Goal: Transaction & Acquisition: Purchase product/service

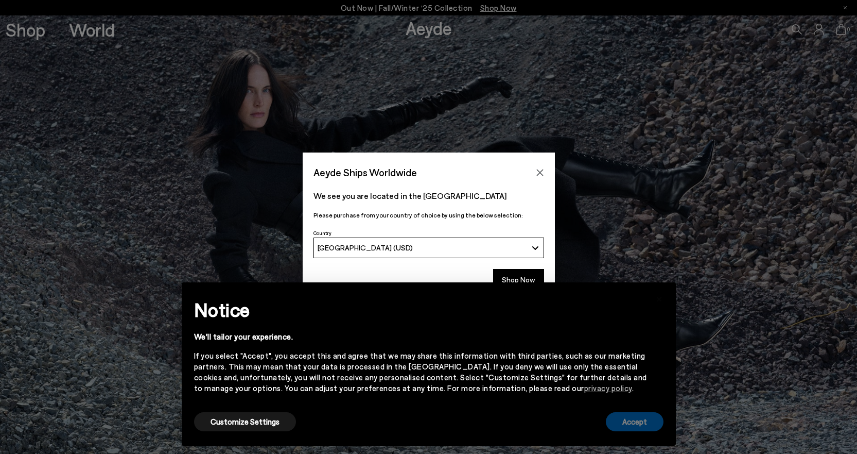
click at [636, 424] on button "Accept" at bounding box center [635, 421] width 58 height 19
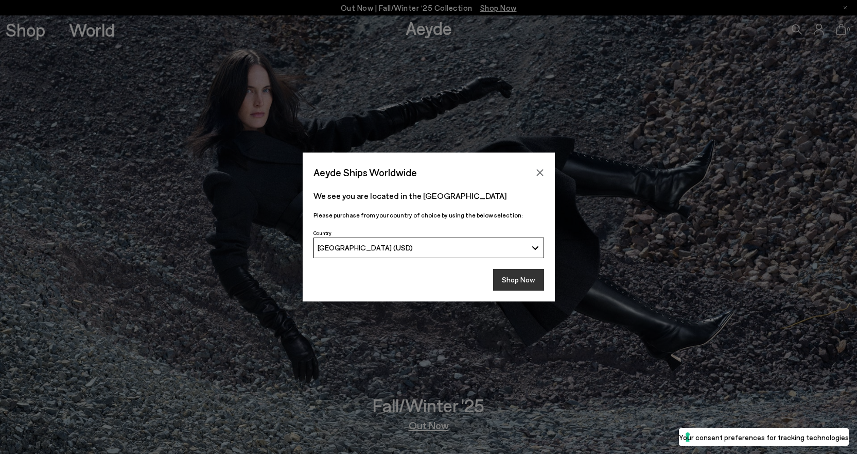
click at [534, 285] on button "Shop Now" at bounding box center [518, 280] width 51 height 22
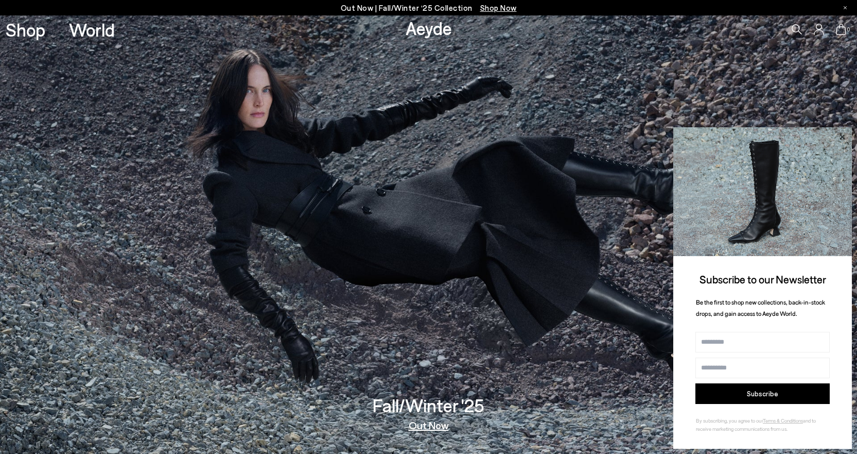
click at [840, 137] on icon at bounding box center [841, 136] width 13 height 13
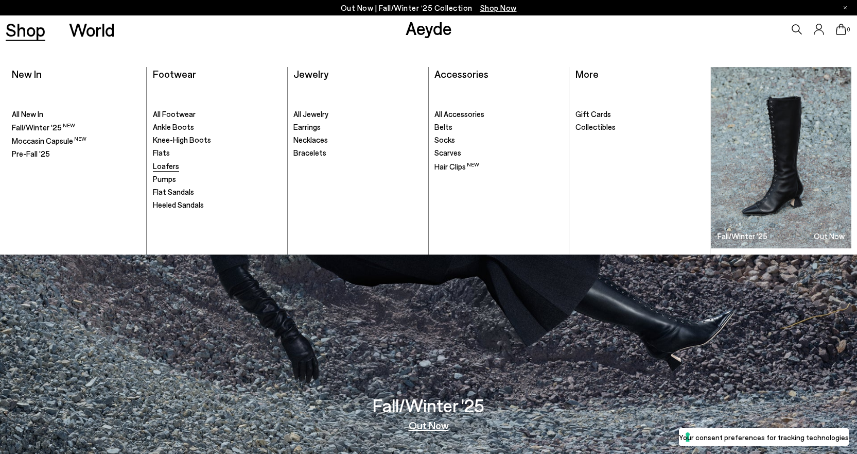
click at [170, 169] on span "Loafers" at bounding box center [166, 165] width 26 height 9
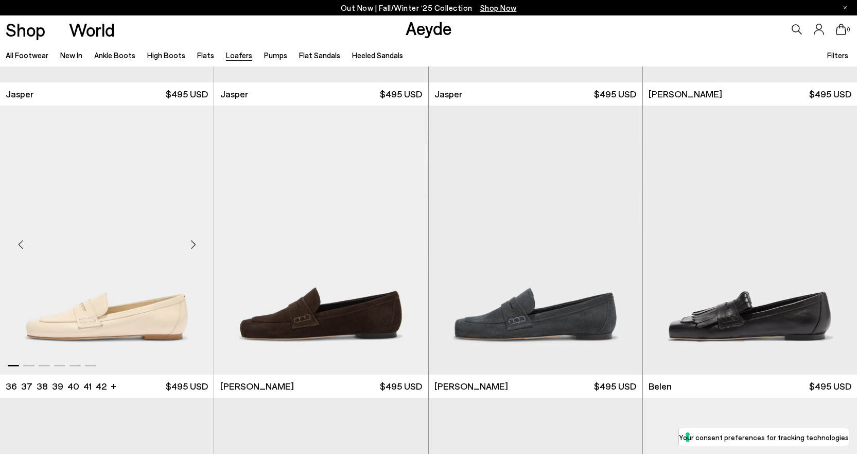
scroll to position [257, 0]
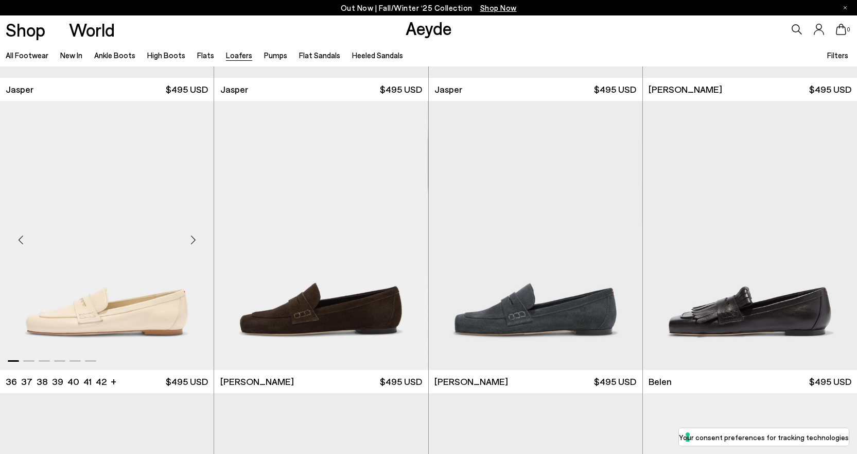
click at [192, 242] on div "Next slide" at bounding box center [193, 239] width 31 height 31
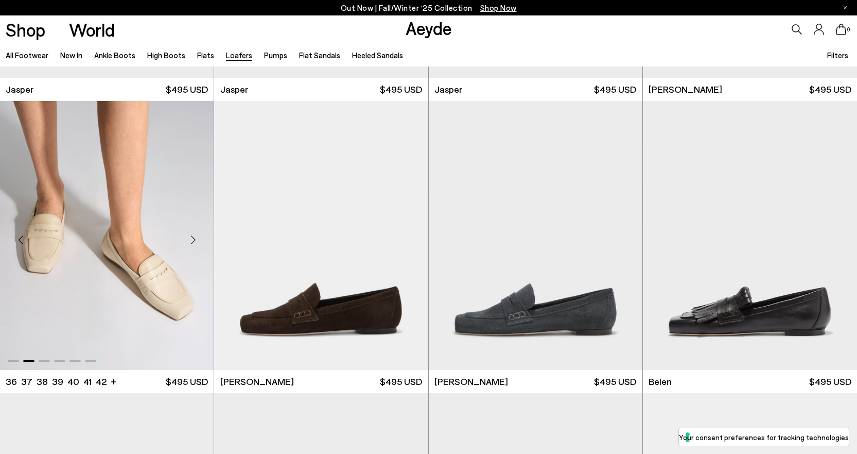
click at [192, 242] on div "Next slide" at bounding box center [193, 239] width 31 height 31
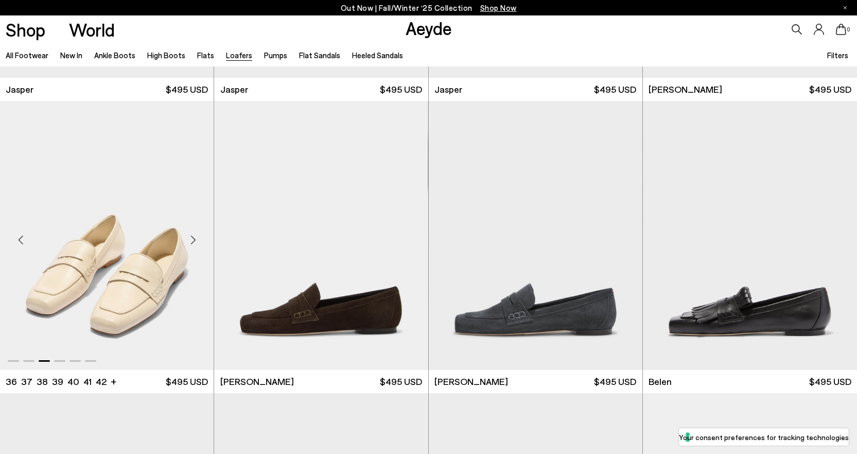
click at [192, 241] on div "Next slide" at bounding box center [193, 239] width 31 height 31
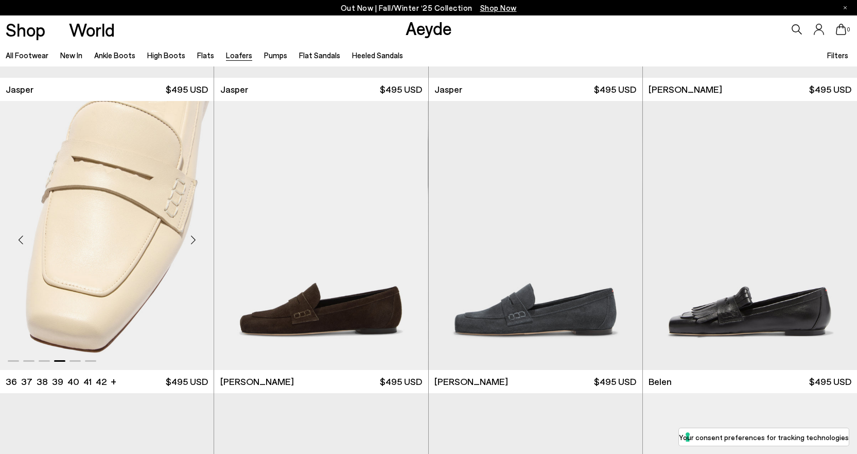
click at [192, 241] on div "Next slide" at bounding box center [193, 239] width 31 height 31
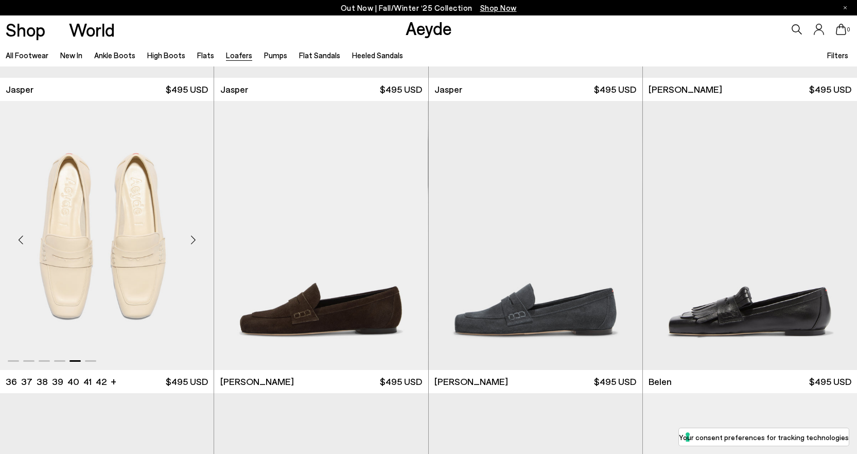
click at [192, 241] on div "Next slide" at bounding box center [193, 239] width 31 height 31
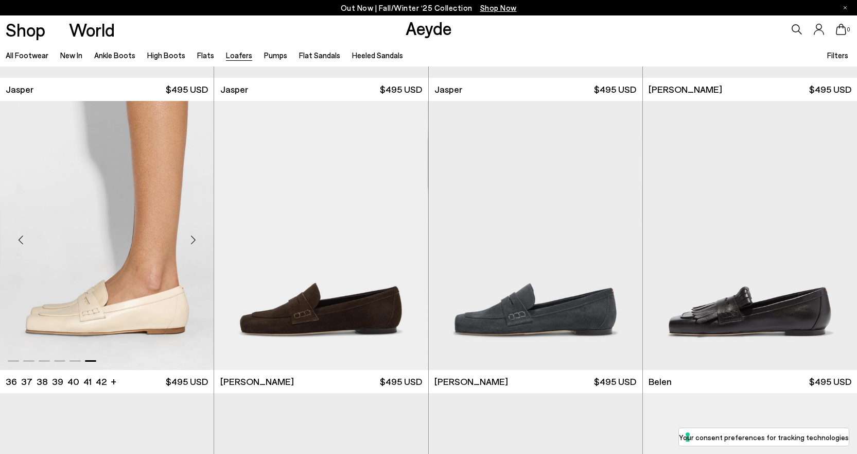
click at [192, 241] on div "Next slide" at bounding box center [193, 239] width 31 height 31
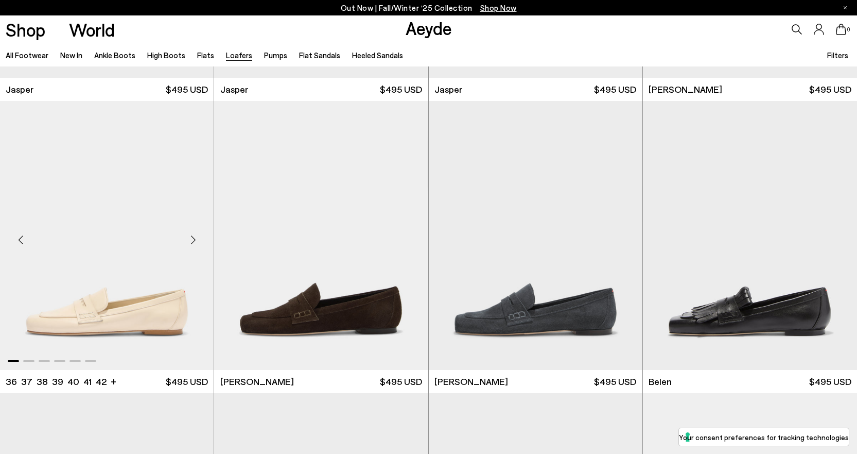
click at [192, 241] on div "Next slide" at bounding box center [193, 239] width 31 height 31
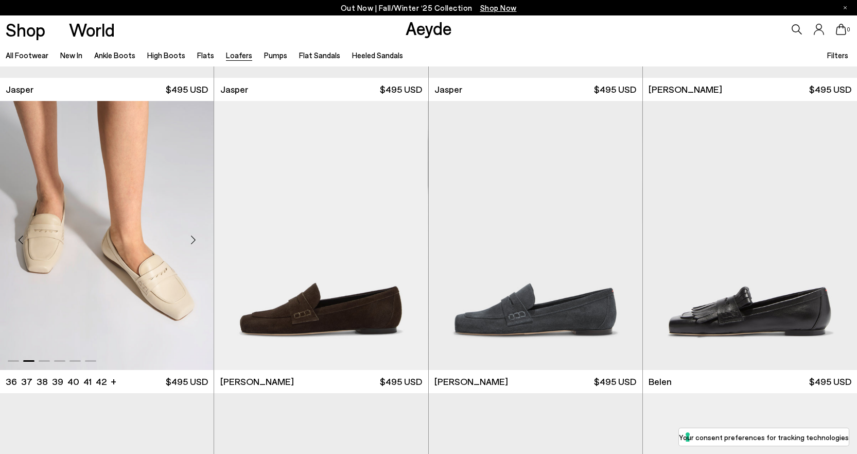
click at [192, 241] on div "Next slide" at bounding box center [193, 239] width 31 height 31
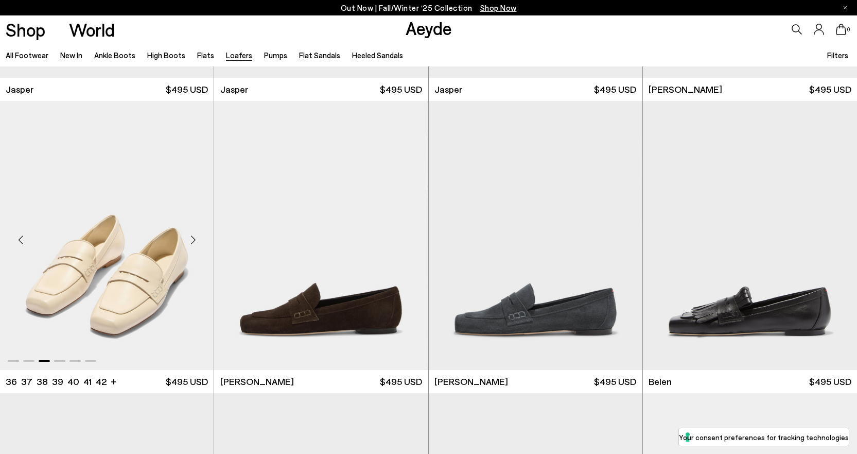
click at [192, 241] on div "Next slide" at bounding box center [193, 239] width 31 height 31
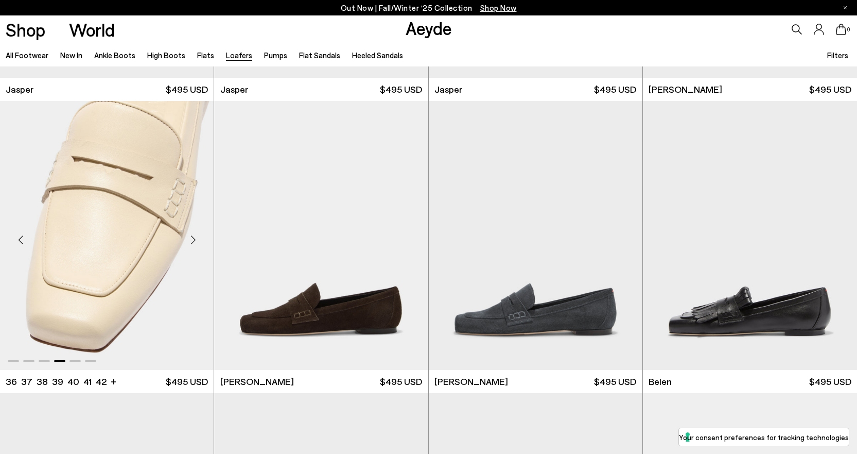
click at [192, 241] on div "Next slide" at bounding box center [193, 239] width 31 height 31
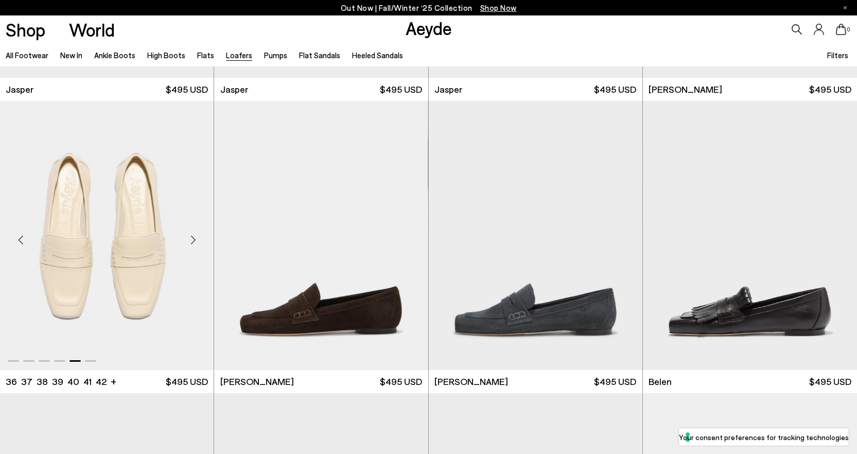
click at [192, 241] on div "Next slide" at bounding box center [193, 239] width 31 height 31
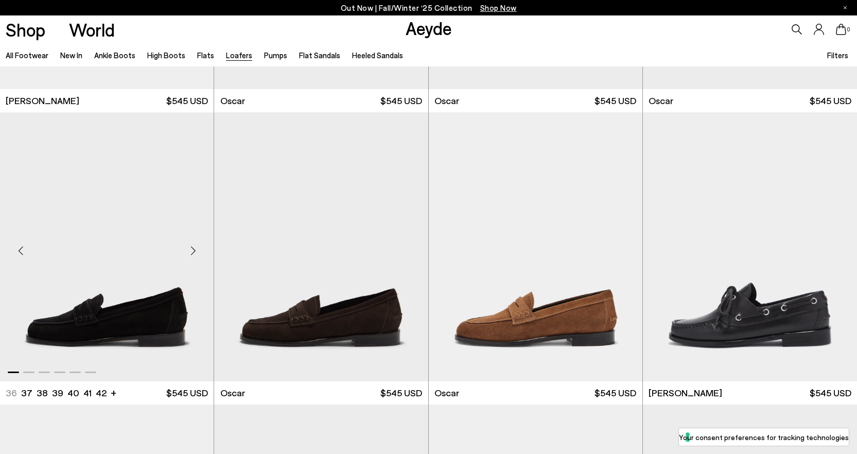
scroll to position [1133, 0]
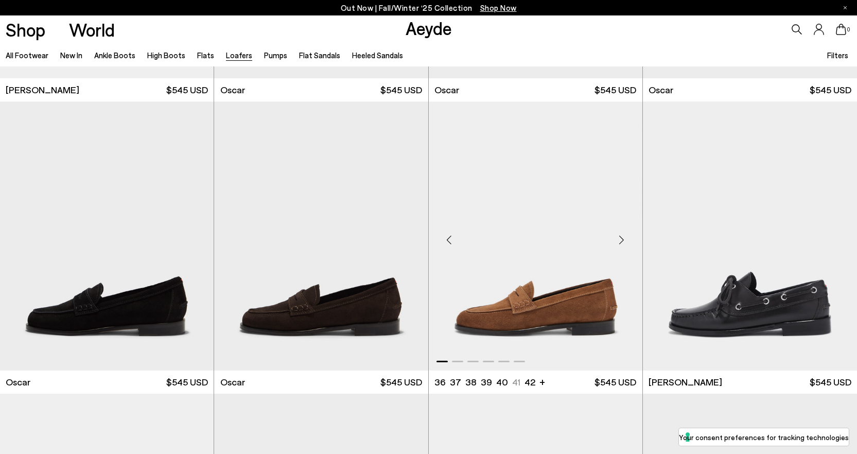
click at [620, 238] on div "Next slide" at bounding box center [621, 239] width 31 height 31
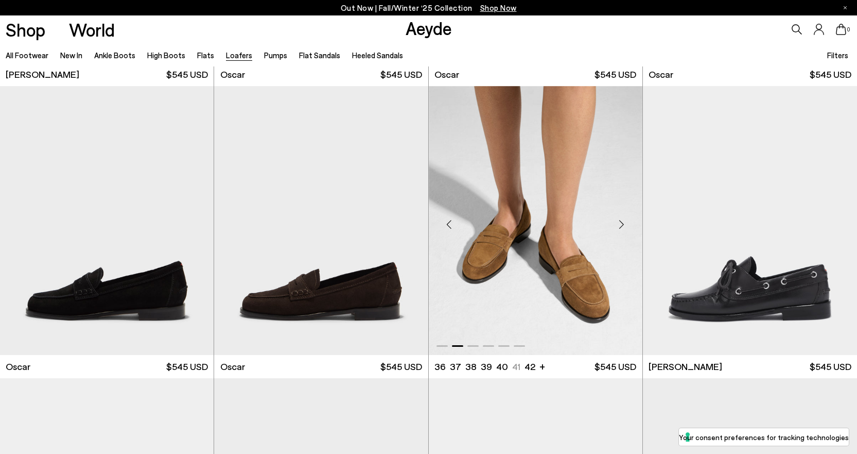
scroll to position [1235, 0]
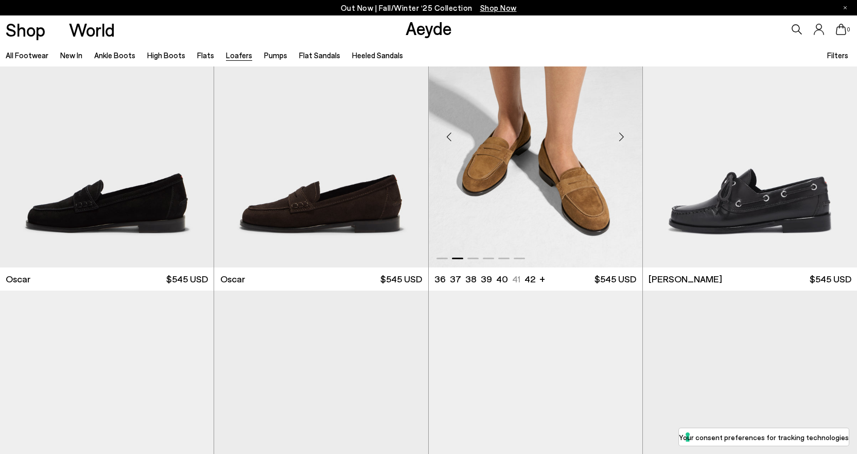
click at [622, 131] on div "Next slide" at bounding box center [621, 136] width 31 height 31
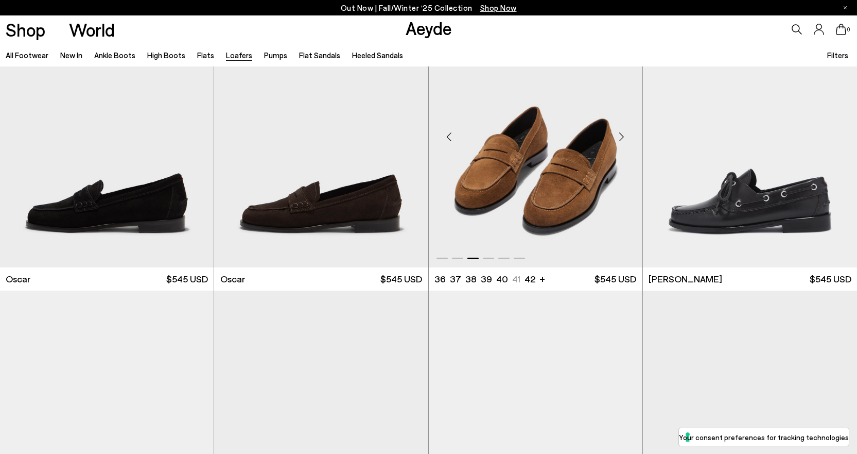
click at [622, 131] on div "Next slide" at bounding box center [621, 136] width 31 height 31
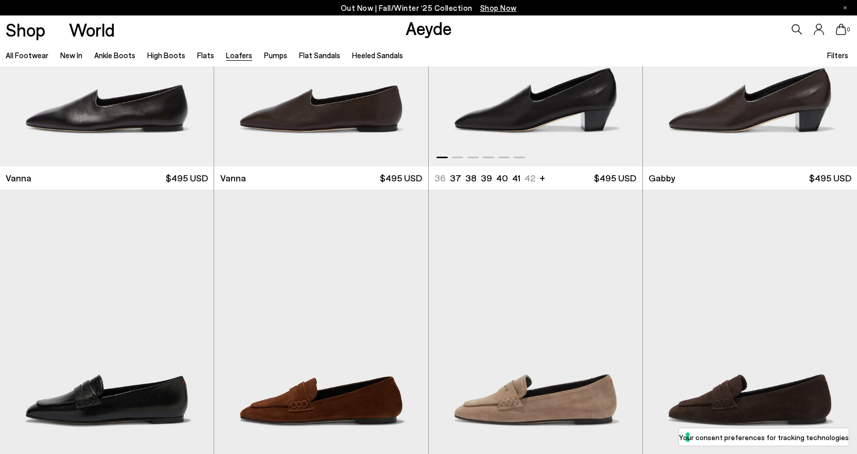
scroll to position [2059, 0]
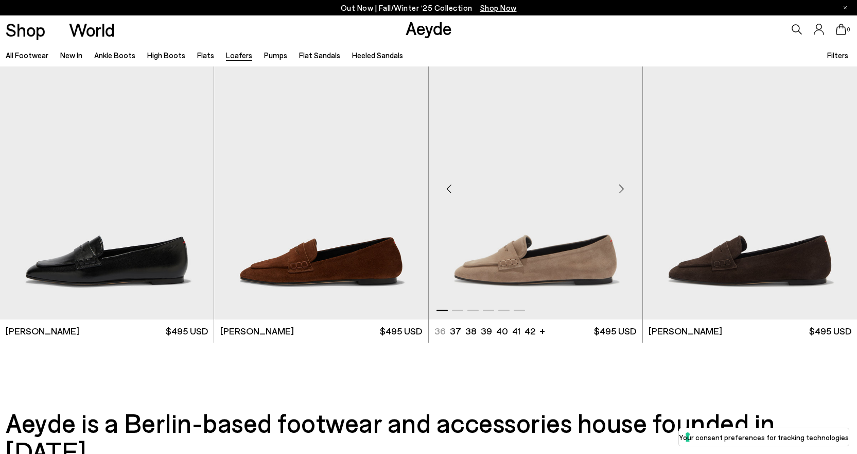
click at [617, 182] on div "Next slide" at bounding box center [621, 188] width 31 height 31
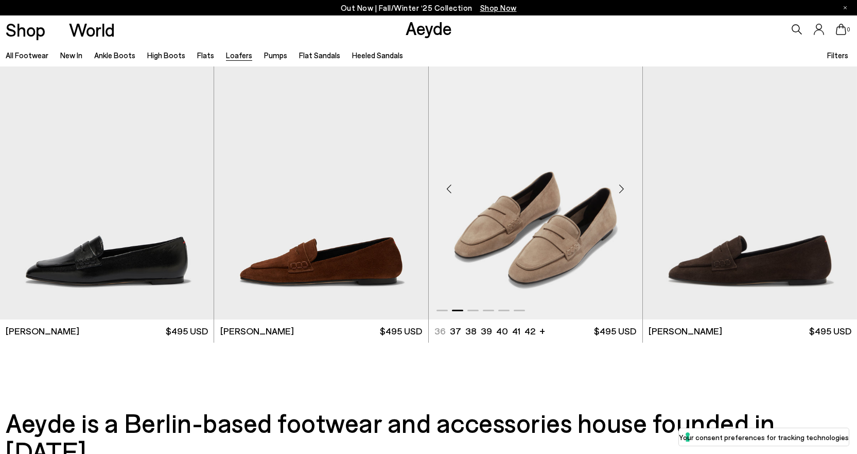
click at [533, 229] on img "2 / 6" at bounding box center [536, 184] width 214 height 269
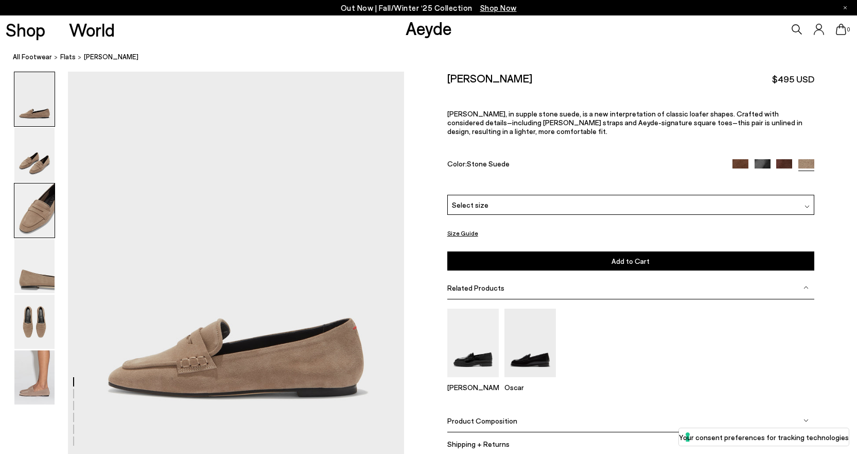
drag, startPoint x: 34, startPoint y: 166, endPoint x: 37, endPoint y: 191, distance: 25.4
click at [34, 166] on img at bounding box center [34, 155] width 40 height 54
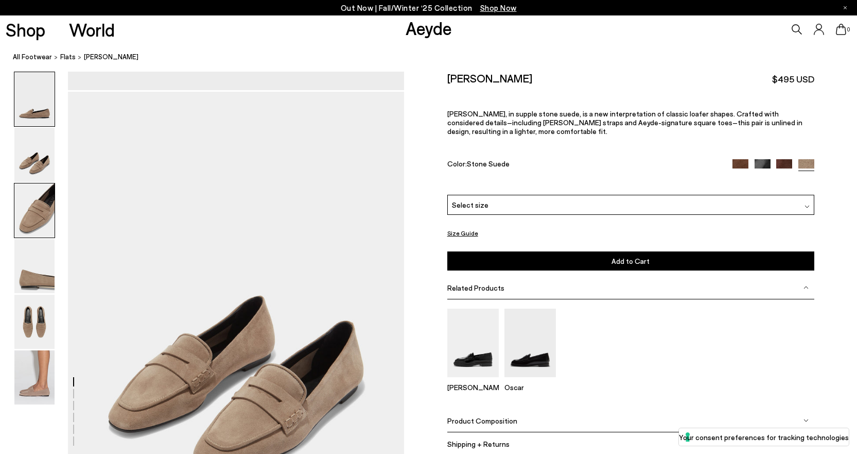
click at [36, 210] on img at bounding box center [34, 210] width 40 height 54
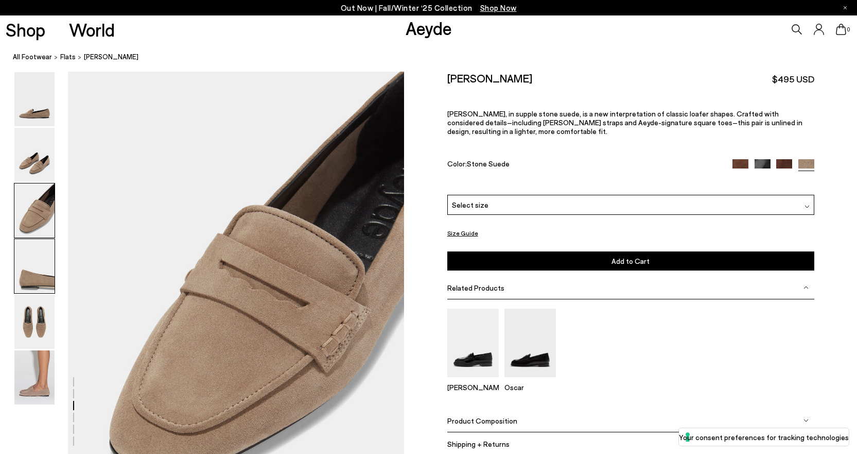
click at [37, 249] on img at bounding box center [34, 266] width 40 height 54
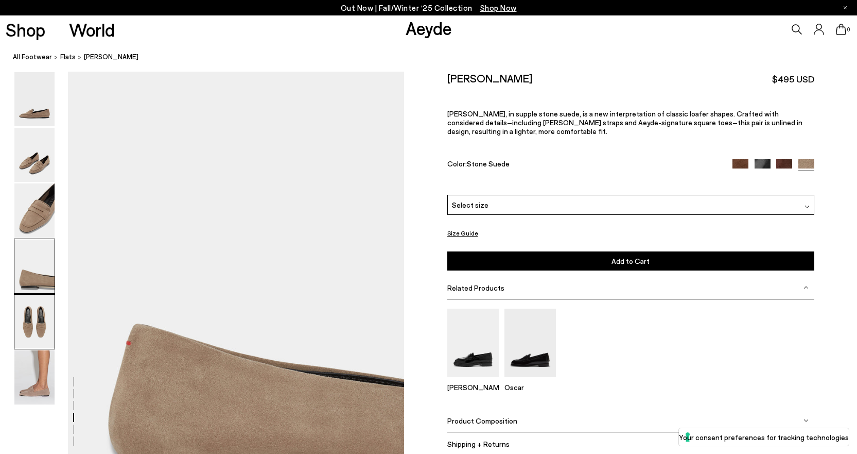
click at [41, 318] on img at bounding box center [34, 321] width 40 height 54
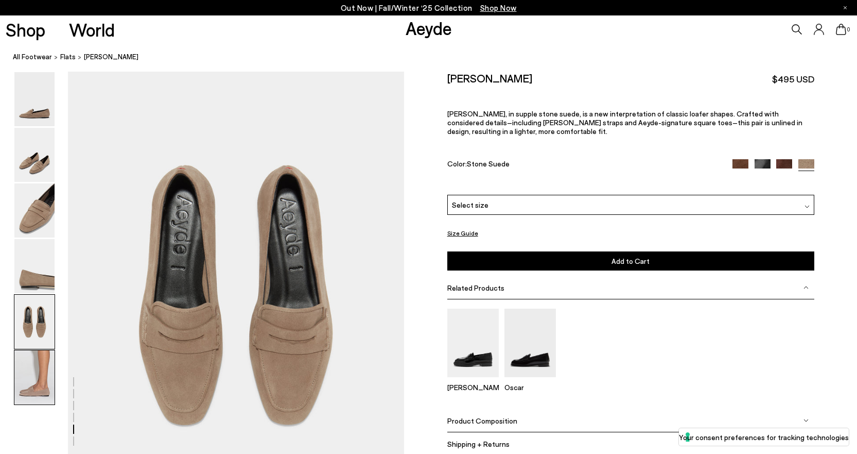
click at [34, 388] on img at bounding box center [34, 377] width 40 height 54
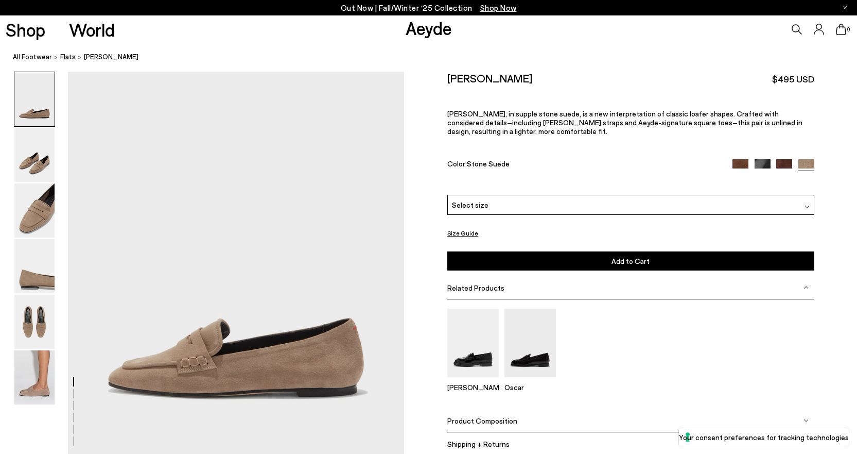
click at [516, 195] on div "Select size" at bounding box center [630, 205] width 367 height 20
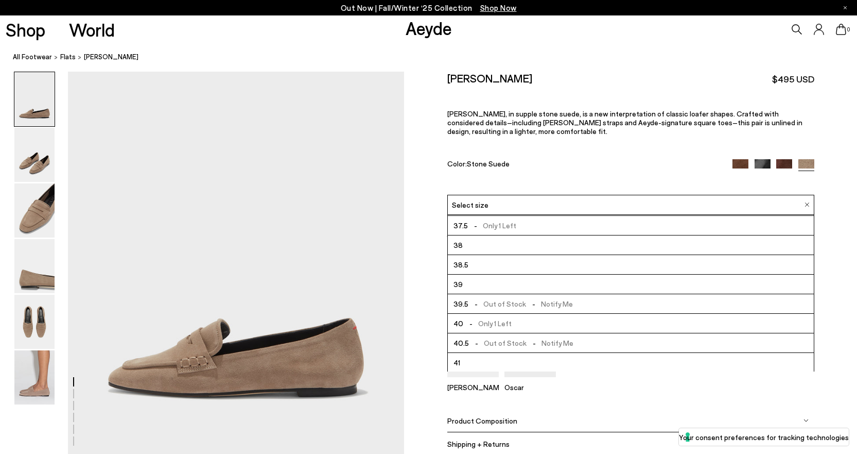
scroll to position [59, 0]
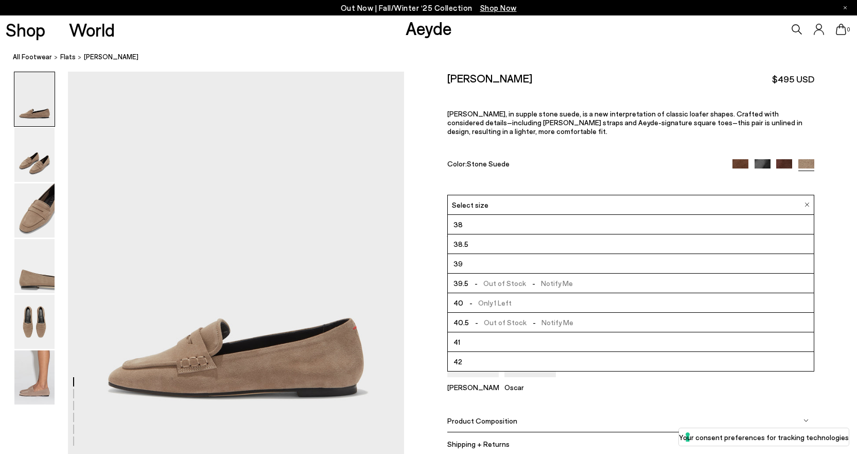
click at [569, 149] on div "Alfie Suede Loafers $495 USD Alfie, in supple stone suede, is a new interpretat…" at bounding box center [630, 133] width 367 height 123
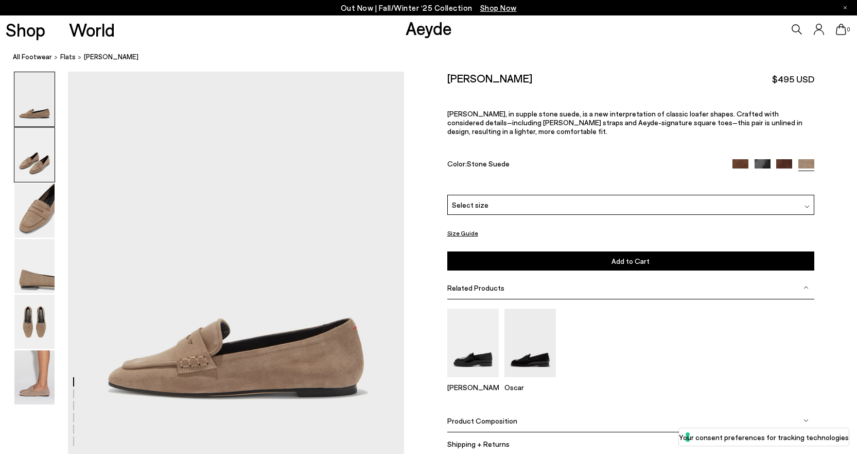
click at [36, 158] on img at bounding box center [34, 155] width 40 height 54
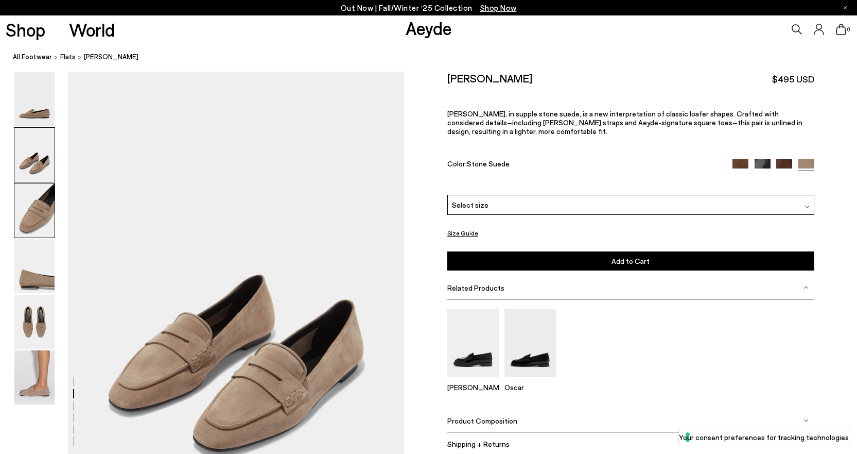
click at [43, 206] on img at bounding box center [34, 210] width 40 height 54
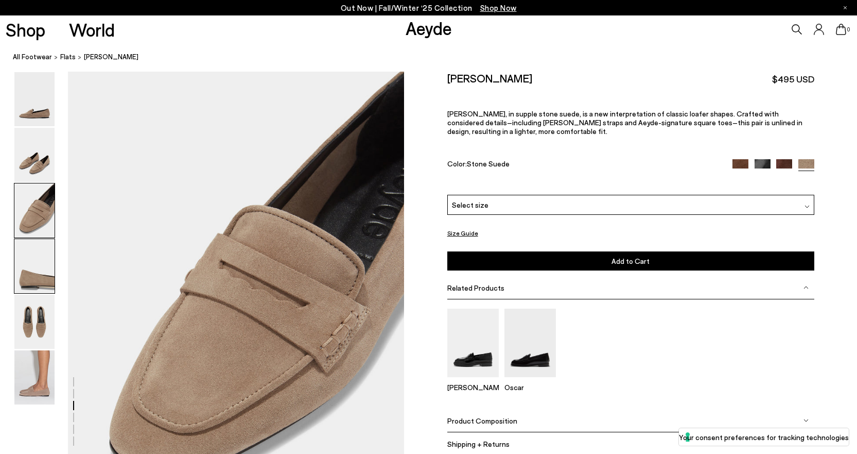
click at [44, 258] on img at bounding box center [34, 266] width 40 height 54
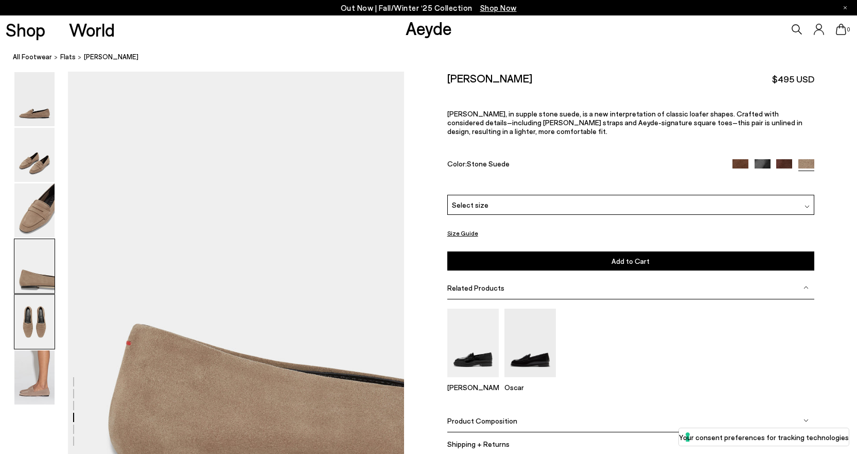
click at [40, 313] on img at bounding box center [34, 321] width 40 height 54
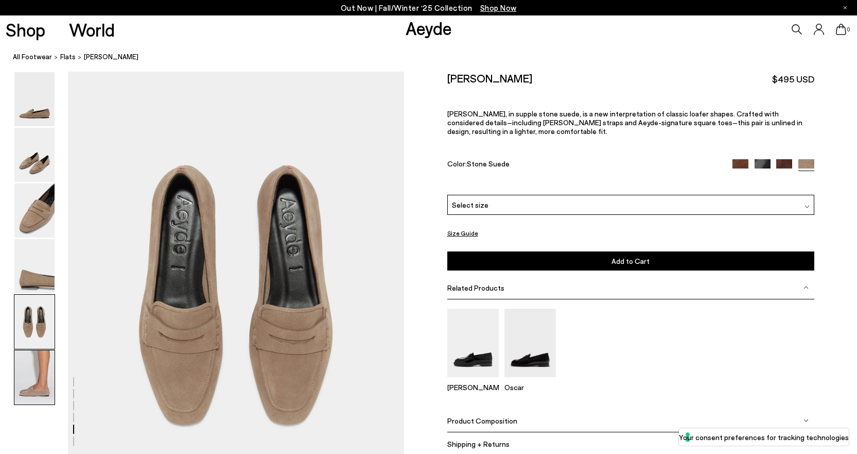
click at [42, 357] on img at bounding box center [34, 377] width 40 height 54
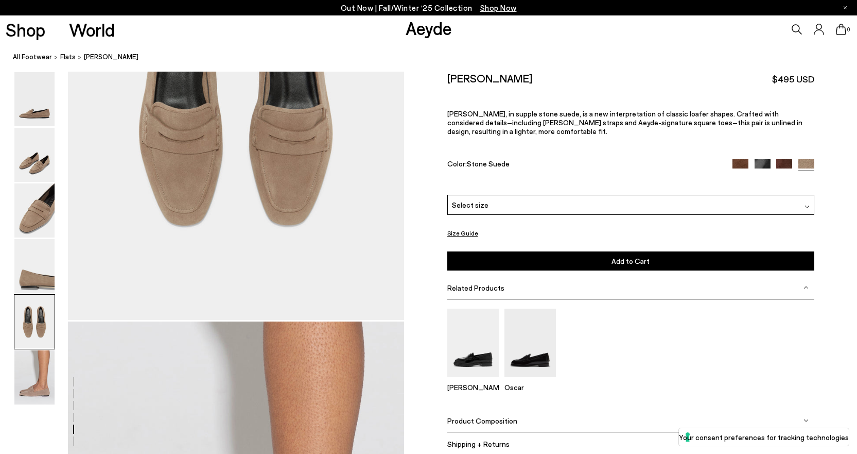
scroll to position [1792, 0]
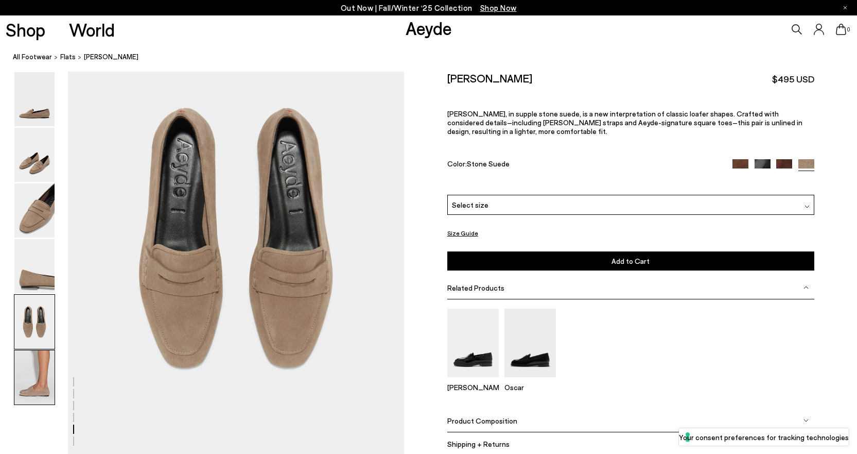
click at [28, 369] on img at bounding box center [34, 377] width 40 height 54
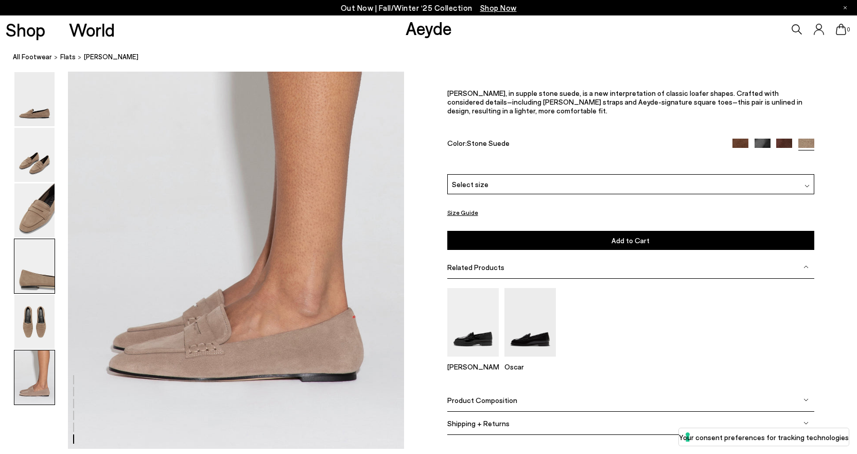
click at [26, 265] on img at bounding box center [34, 266] width 40 height 54
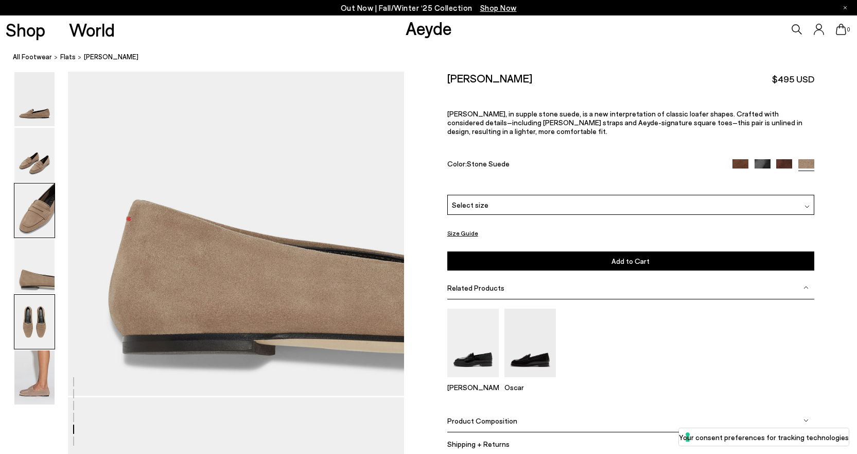
click at [42, 229] on img at bounding box center [34, 210] width 40 height 54
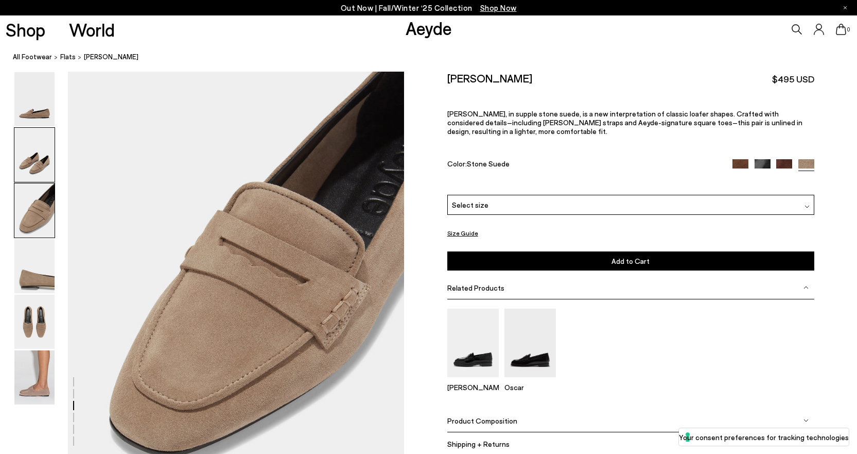
click at [31, 166] on img at bounding box center [34, 155] width 40 height 54
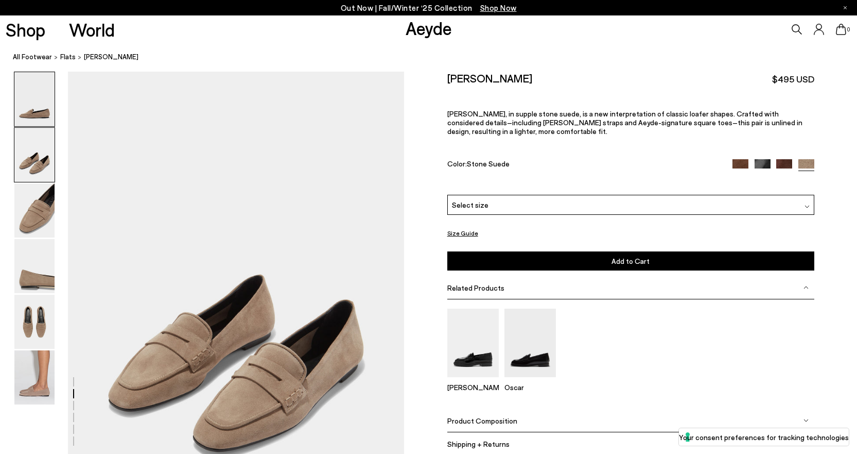
click at [28, 109] on img at bounding box center [34, 99] width 40 height 54
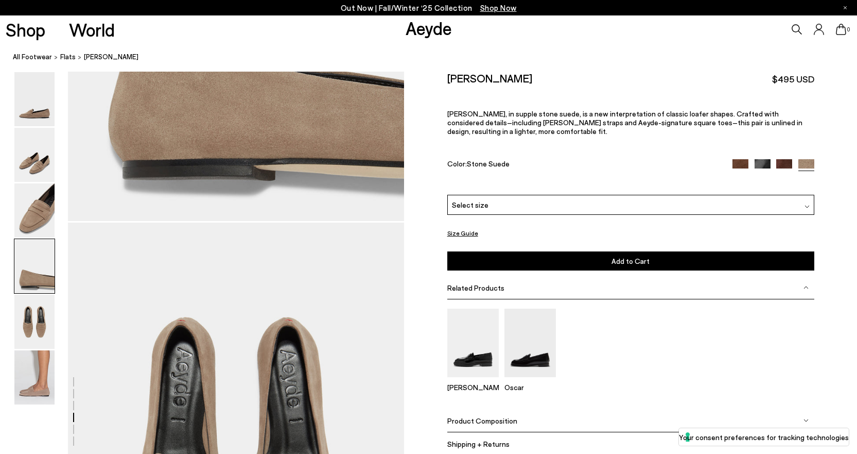
scroll to position [1596, 0]
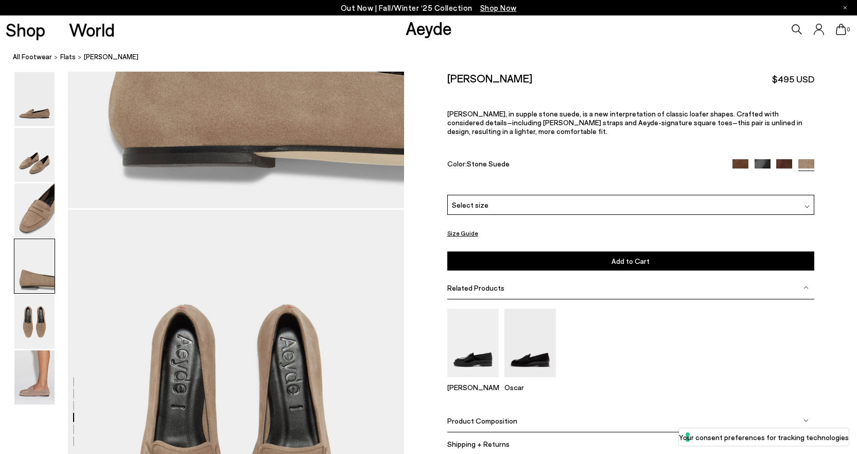
click at [536, 202] on div "Select size" at bounding box center [630, 205] width 367 height 20
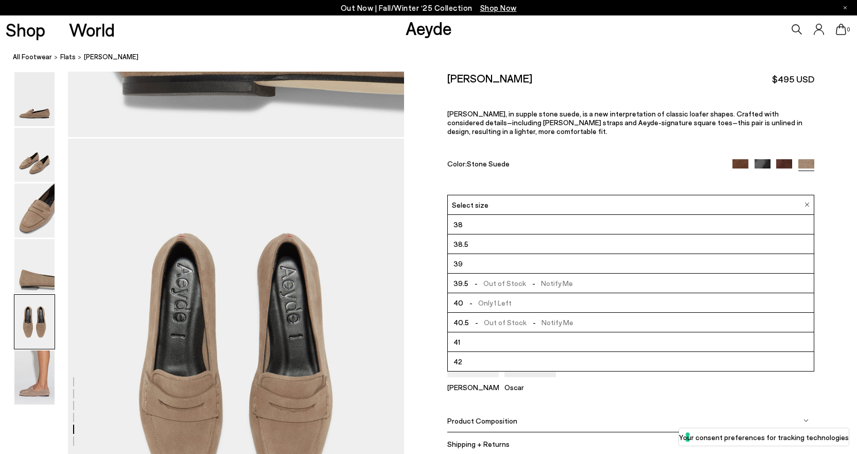
scroll to position [1750, 0]
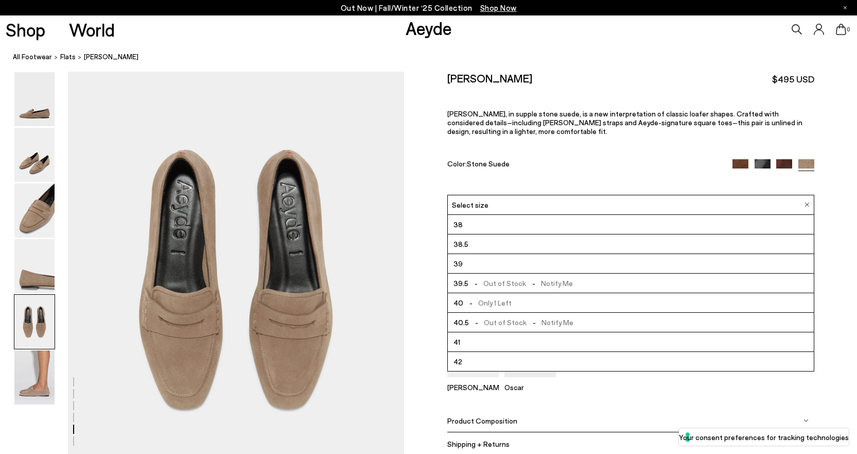
click at [636, 387] on div "Leon Oscar" at bounding box center [630, 354] width 367 height 92
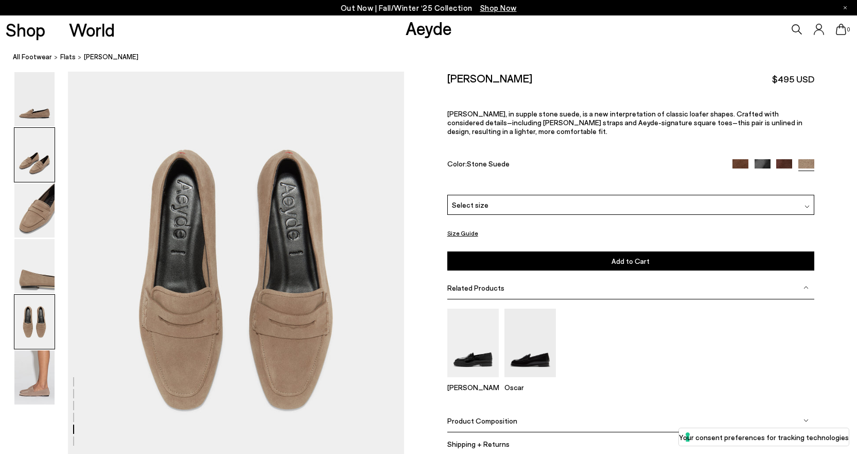
click at [35, 139] on img at bounding box center [34, 155] width 40 height 54
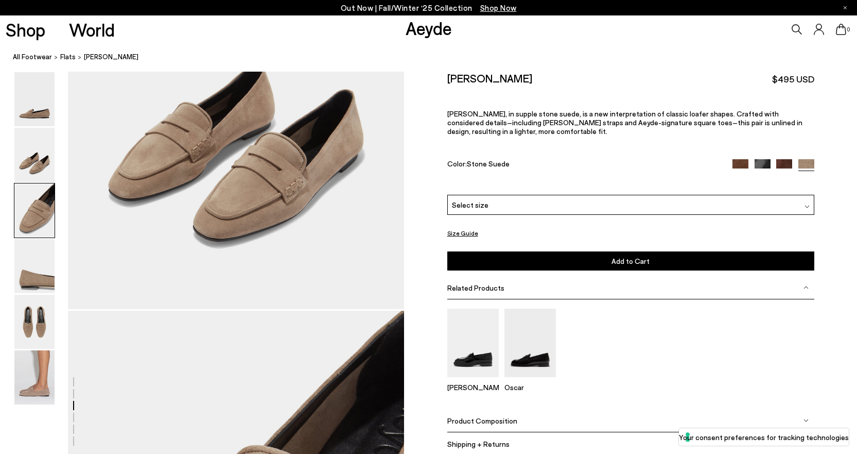
click at [37, 208] on img at bounding box center [34, 210] width 40 height 54
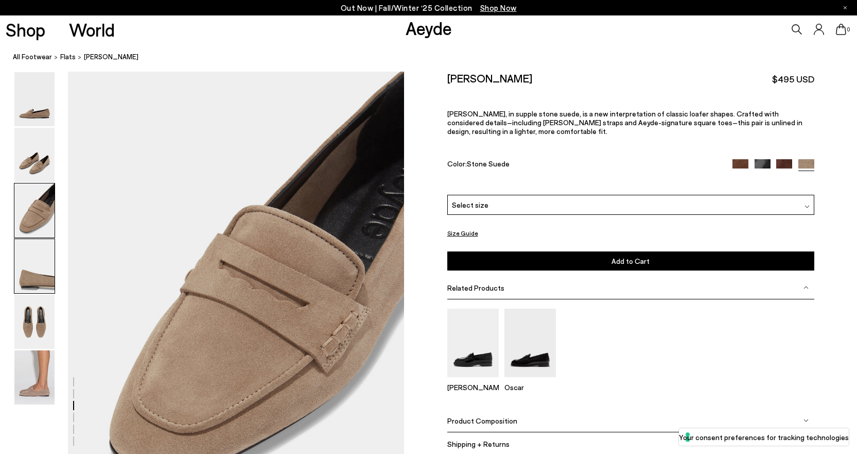
click at [38, 265] on img at bounding box center [34, 266] width 40 height 54
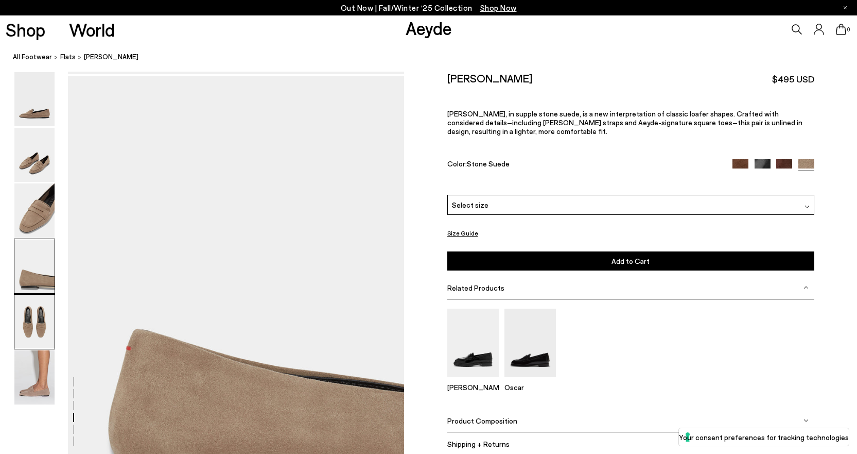
click at [41, 327] on img at bounding box center [34, 321] width 40 height 54
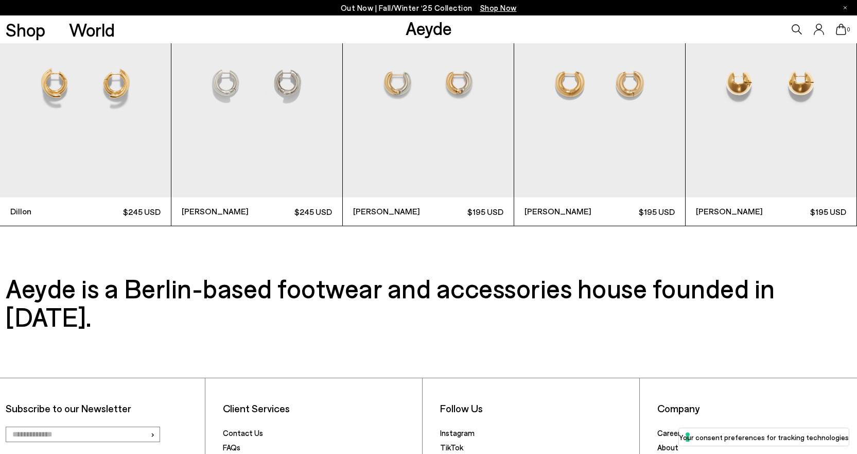
scroll to position [3302, 0]
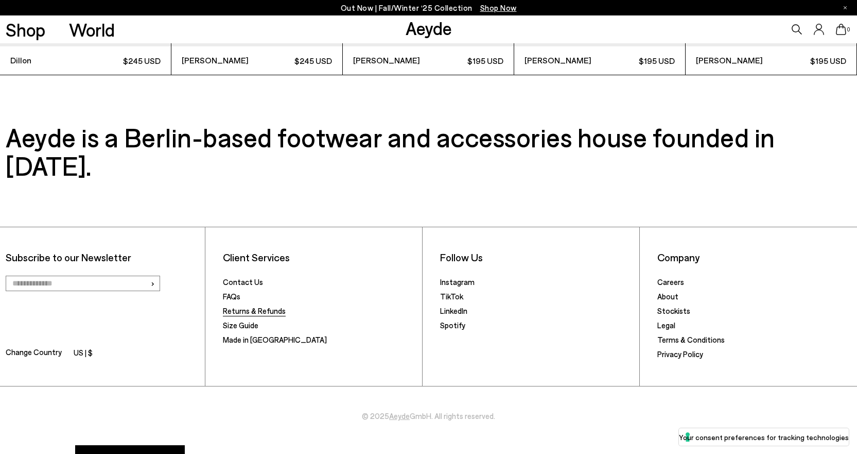
click at [237, 306] on link "Returns & Refunds" at bounding box center [254, 310] width 63 height 9
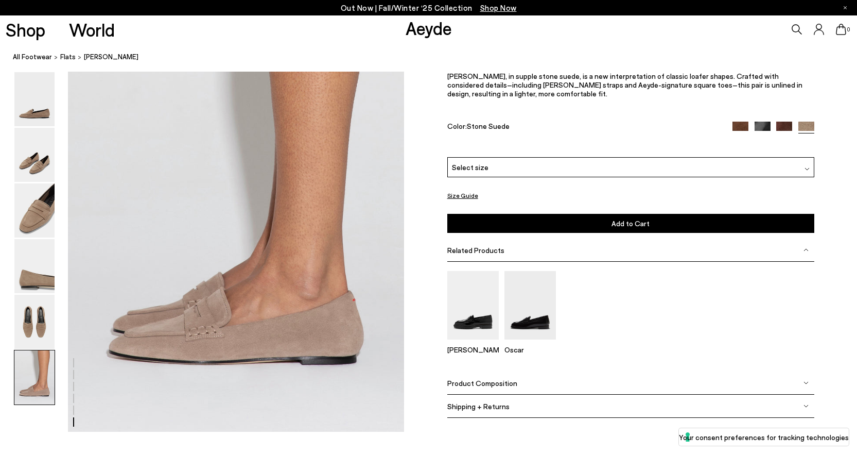
scroll to position [1860, 0]
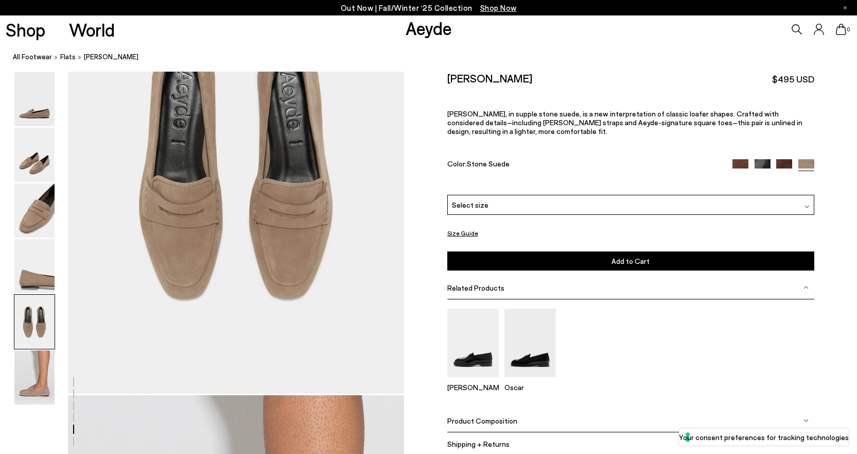
click at [744, 159] on img at bounding box center [741, 167] width 16 height 16
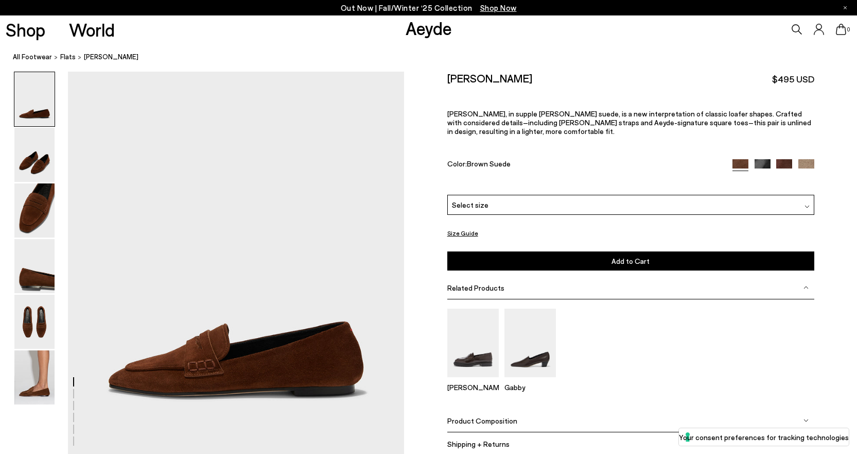
click at [606, 197] on div "Select size" at bounding box center [630, 205] width 367 height 20
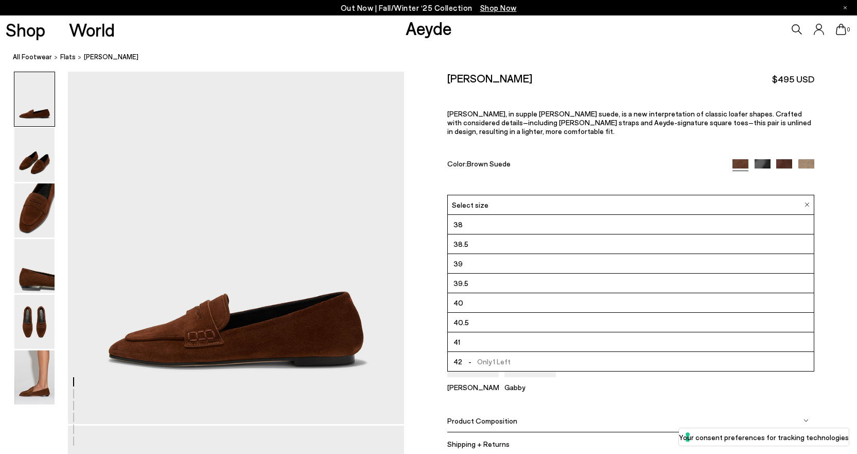
scroll to position [51, 0]
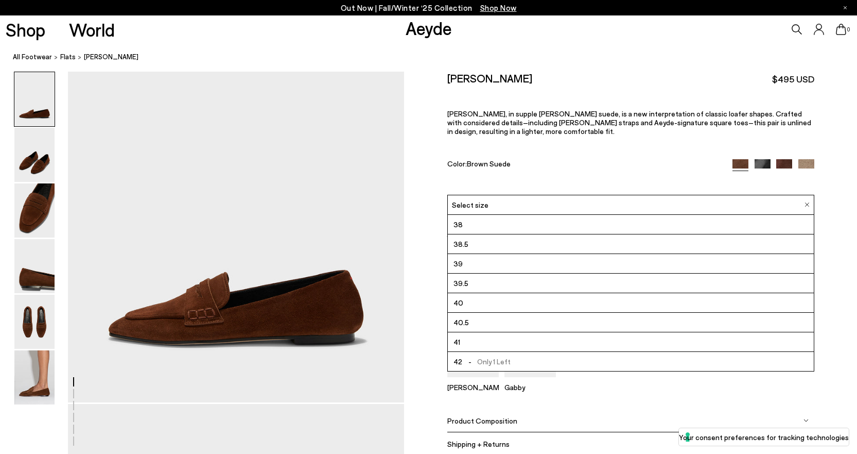
click at [783, 159] on img at bounding box center [784, 167] width 16 height 16
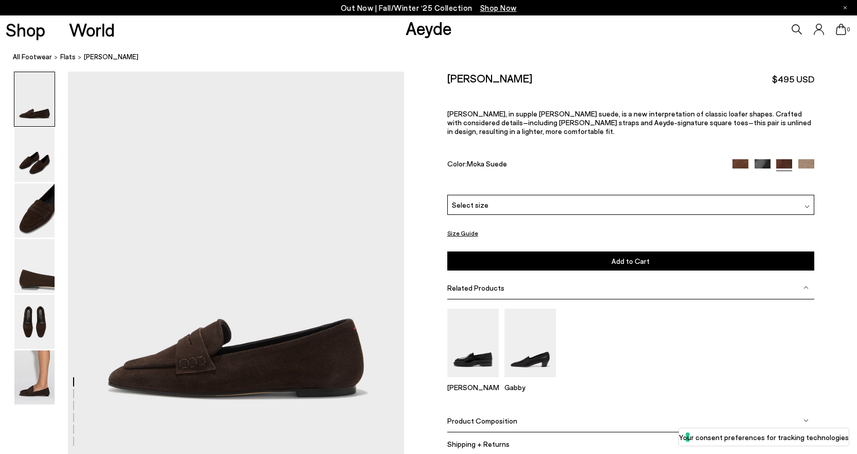
click at [516, 196] on div "Select size" at bounding box center [630, 205] width 367 height 20
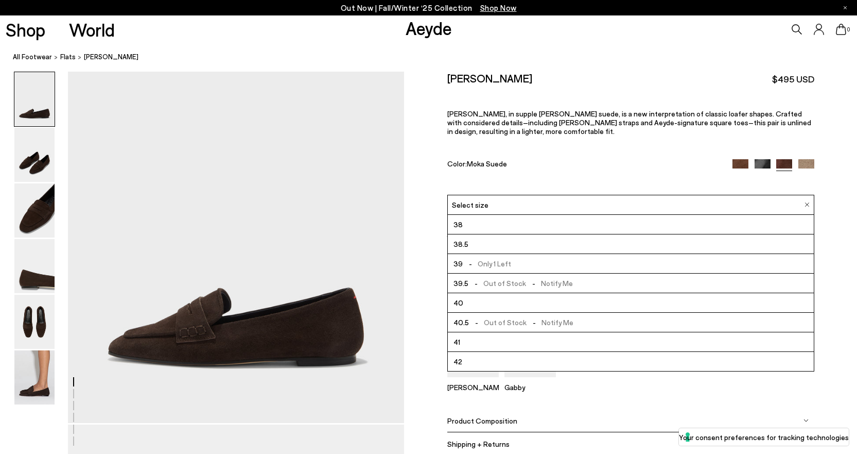
scroll to position [51, 0]
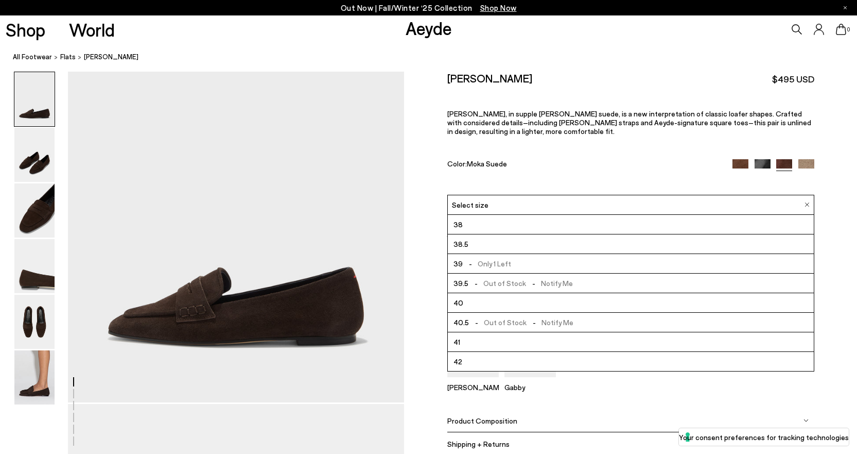
click at [620, 388] on div "[PERSON_NAME]" at bounding box center [630, 354] width 367 height 92
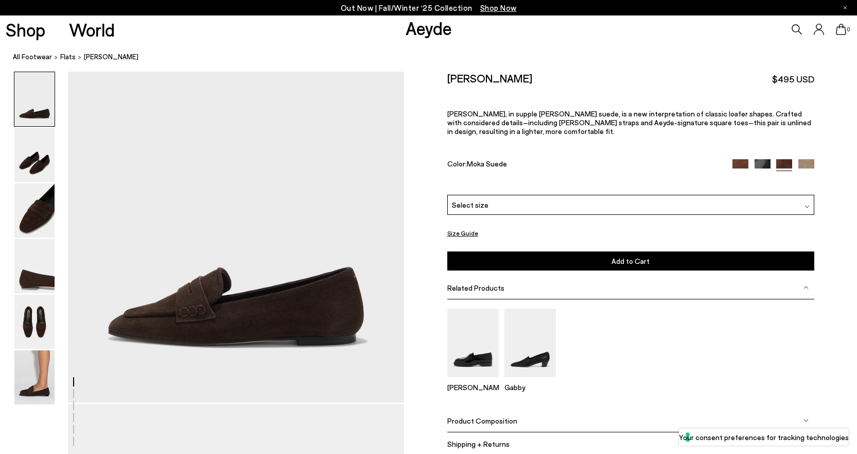
click at [810, 159] on img at bounding box center [806, 167] width 16 height 16
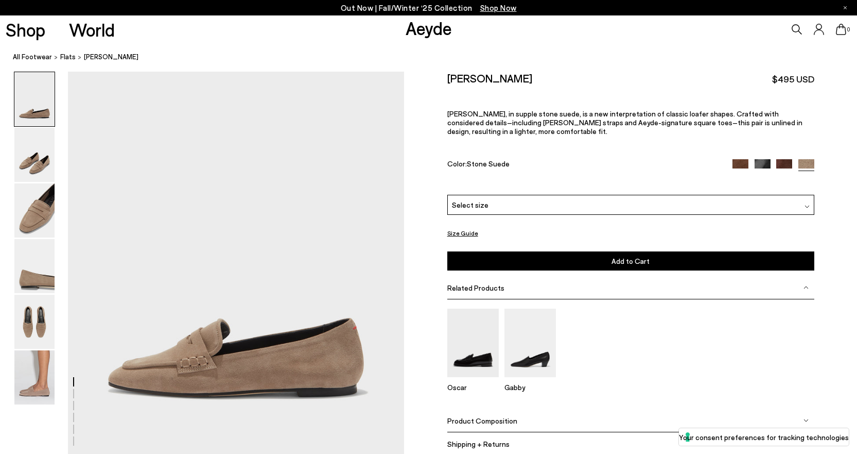
click at [520, 195] on div "Select size" at bounding box center [630, 205] width 367 height 20
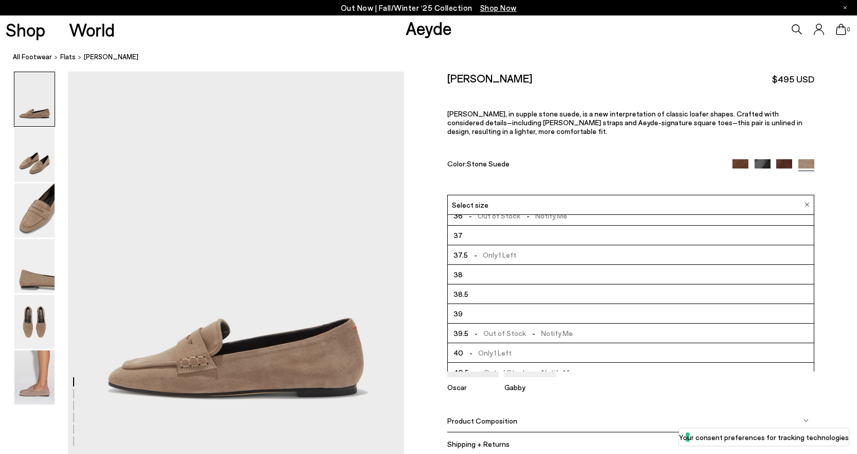
scroll to position [7, 0]
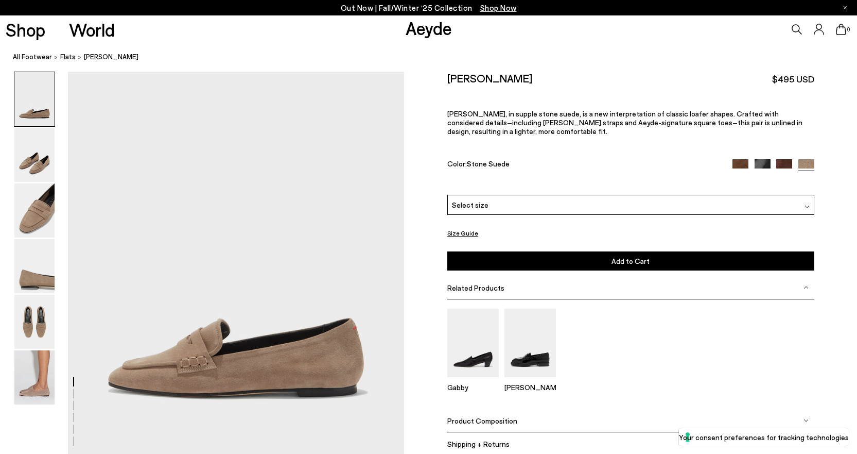
click at [523, 195] on div "Select size" at bounding box center [630, 205] width 367 height 20
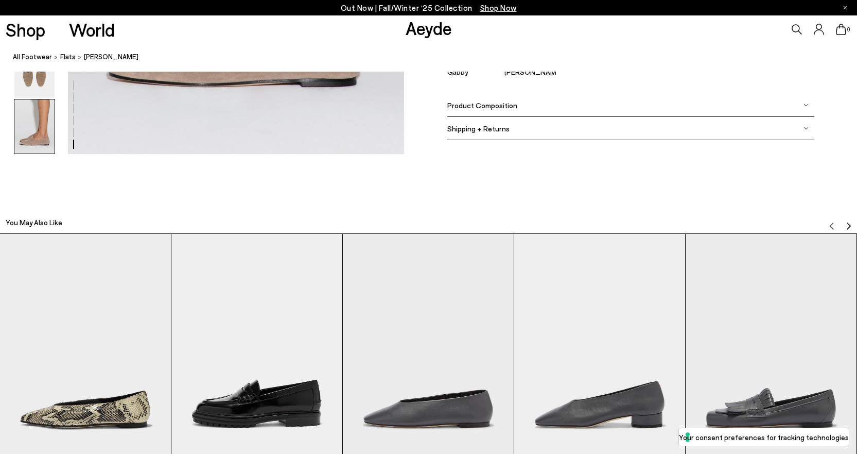
scroll to position [2677, 0]
